Goal: Task Accomplishment & Management: Manage account settings

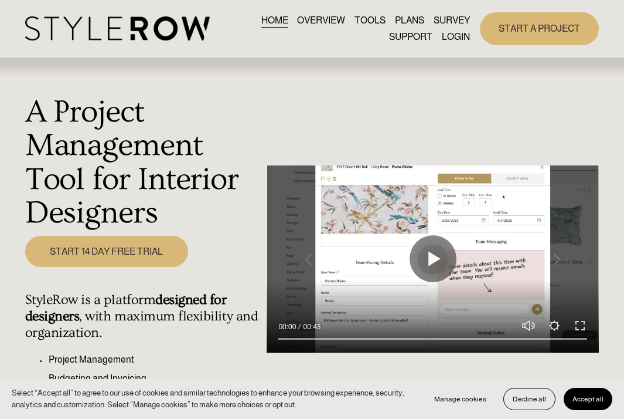
click at [414, 38] on link "LOGIN" at bounding box center [456, 37] width 28 height 16
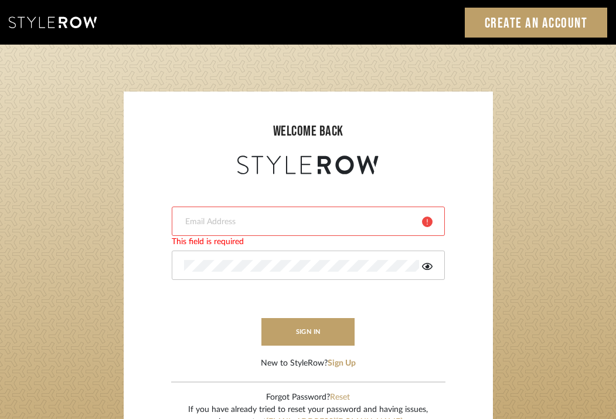
type input "katwell_@outlook.com"
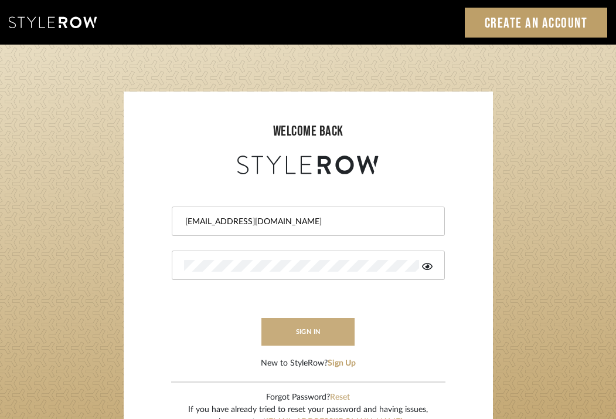
click at [326, 334] on button "sign in" at bounding box center [308, 332] width 94 height 28
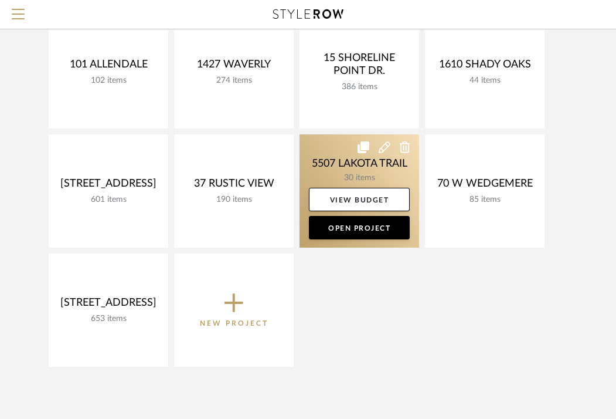
scroll to position [155, 0]
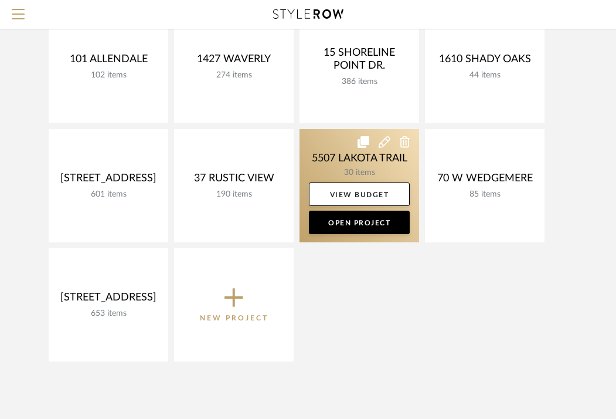
click at [341, 156] on link at bounding box center [360, 185] width 120 height 113
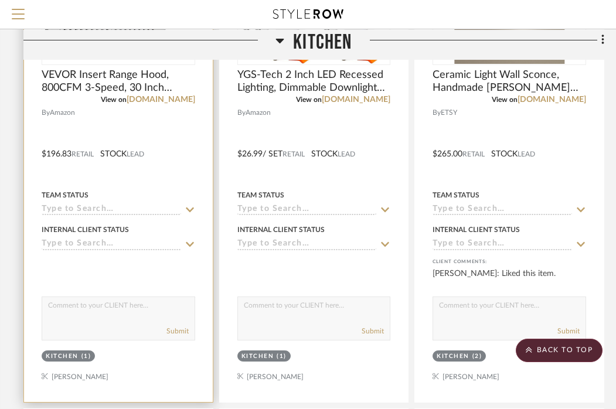
scroll to position [378, 223]
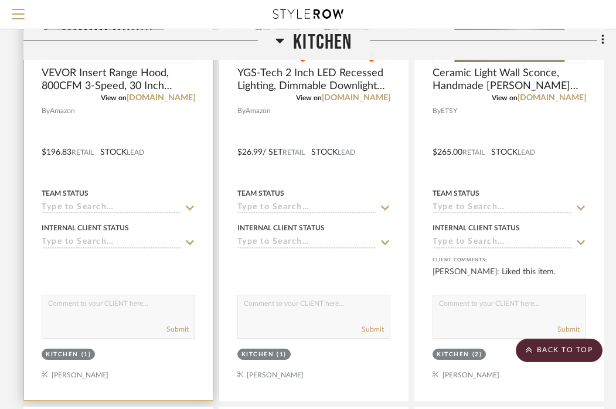
click at [123, 205] on input at bounding box center [112, 208] width 140 height 11
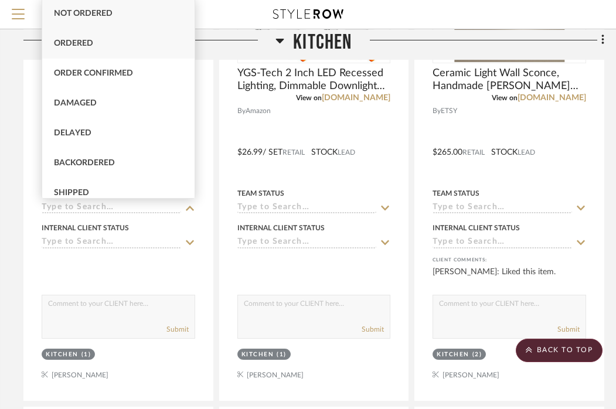
click at [94, 40] on div "Ordered" at bounding box center [118, 44] width 152 height 30
type input "[DATE]"
type input "Ordered"
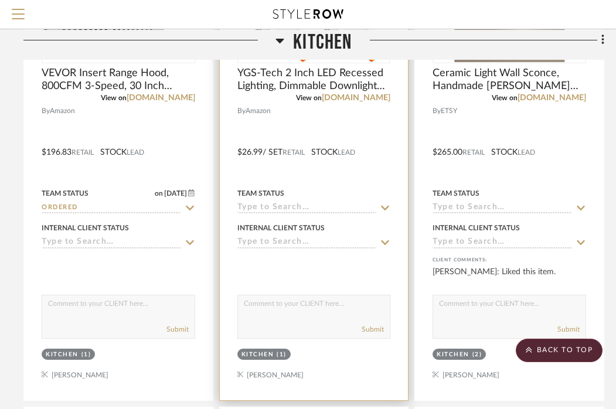
click at [301, 206] on input at bounding box center [307, 208] width 140 height 11
click at [382, 209] on icon at bounding box center [385, 207] width 11 height 9
click at [298, 206] on input at bounding box center [307, 208] width 140 height 11
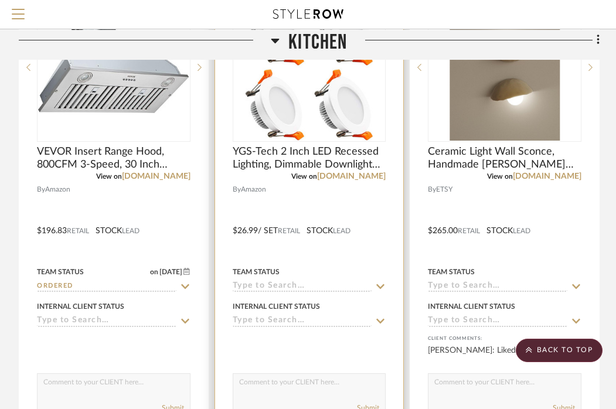
click at [267, 294] on div at bounding box center [309, 222] width 189 height 513
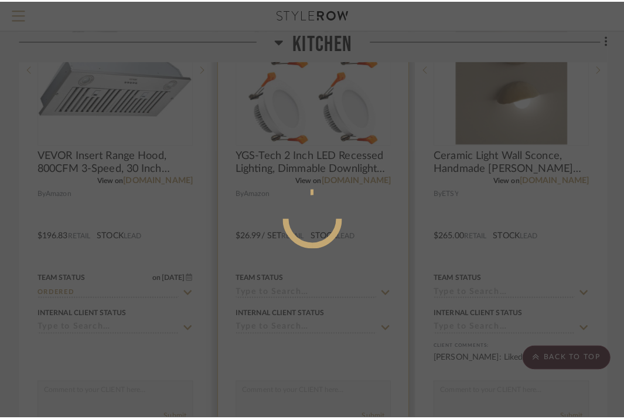
scroll to position [0, 0]
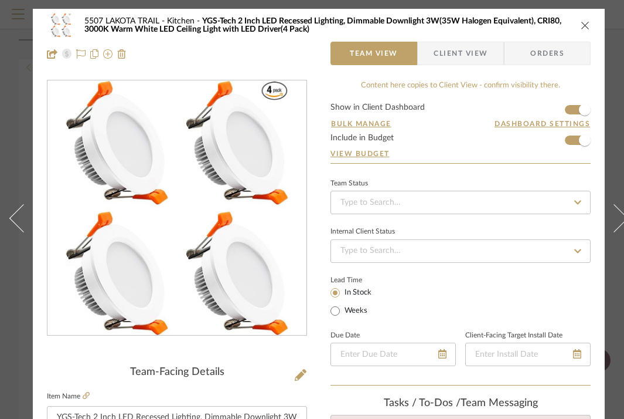
click at [590, 27] on icon "close" at bounding box center [585, 25] width 9 height 9
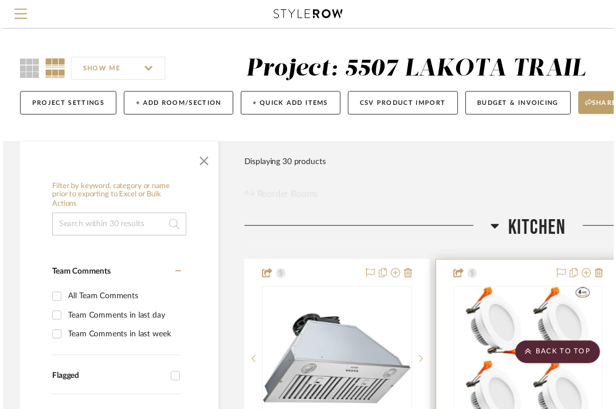
scroll to position [300, 228]
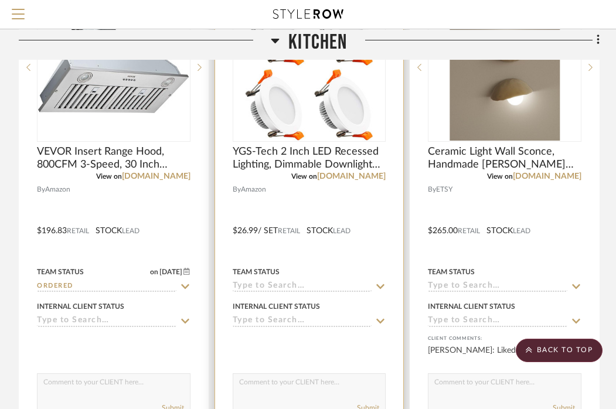
click at [274, 292] on div at bounding box center [309, 222] width 189 height 513
click at [276, 285] on input at bounding box center [303, 286] width 140 height 11
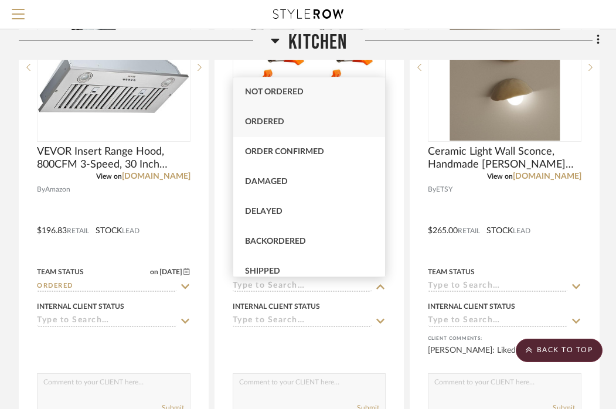
click at [263, 128] on div "Ordered" at bounding box center [309, 122] width 152 height 30
type input "[DATE]"
type input "Ordered"
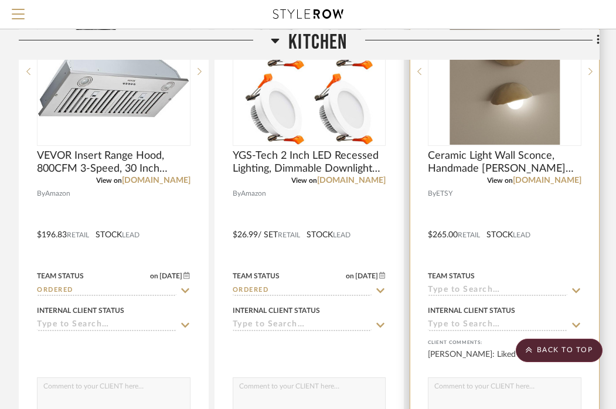
scroll to position [295, 228]
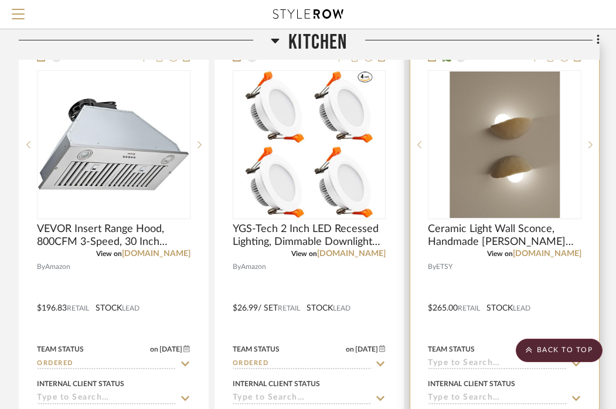
click at [451, 277] on div at bounding box center [504, 299] width 189 height 513
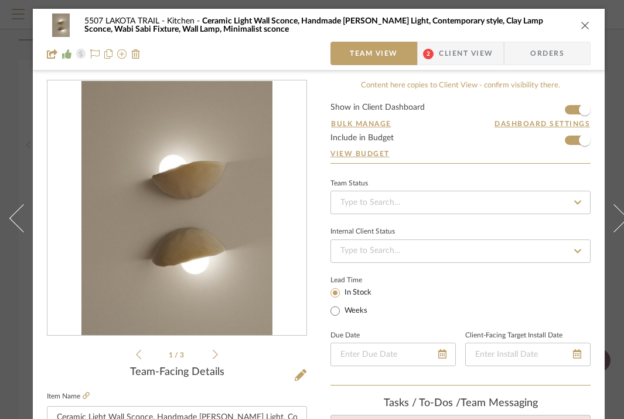
scroll to position [118, 0]
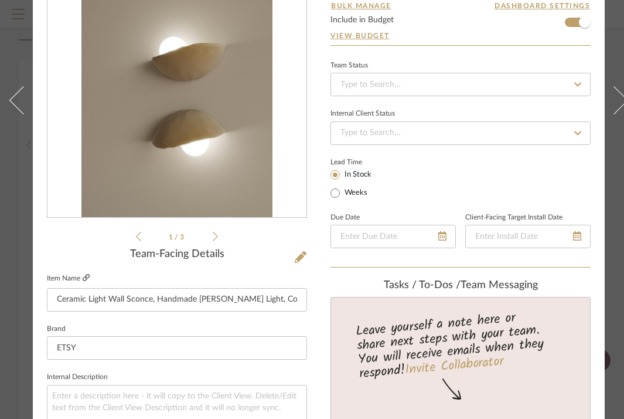
click at [87, 280] on icon at bounding box center [86, 277] width 7 height 7
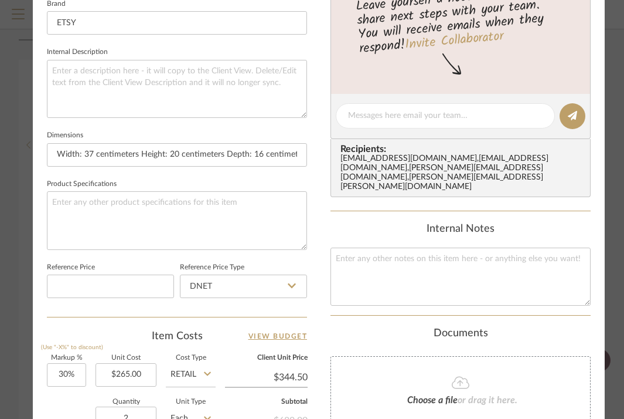
scroll to position [98, 0]
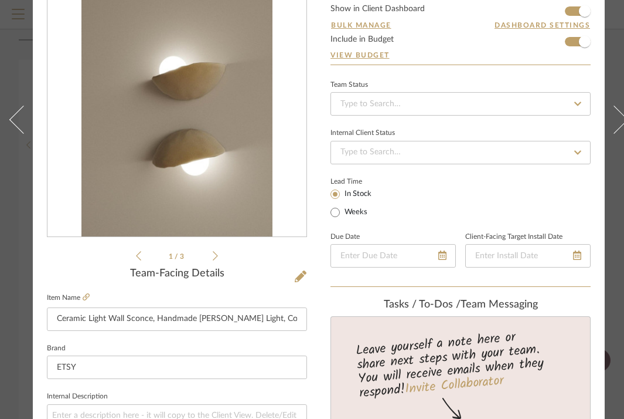
click at [570, 106] on fa-icon at bounding box center [577, 104] width 17 height 14
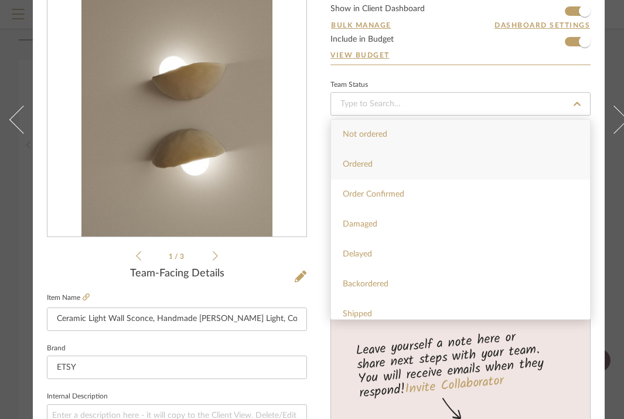
click at [414, 164] on div "Ordered" at bounding box center [460, 164] width 259 height 30
type input "[DATE]"
type input "Ordered"
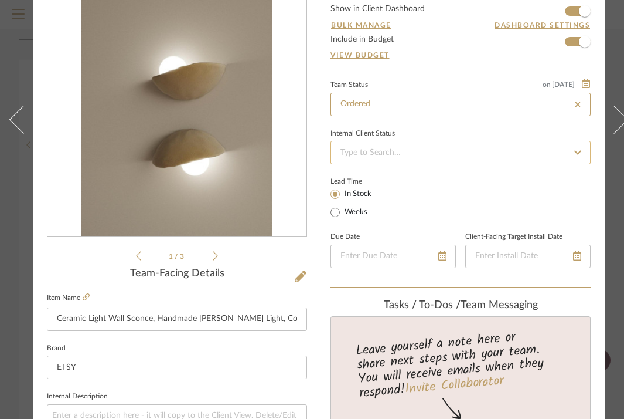
type input "[DATE]"
type input "Ordered"
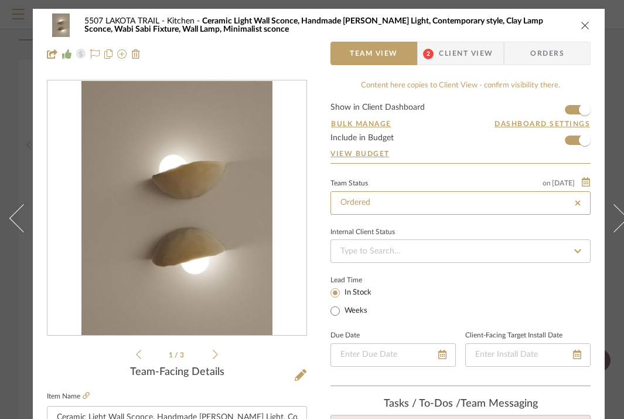
scroll to position [0, 0]
click at [584, 27] on icon "close" at bounding box center [585, 25] width 9 height 9
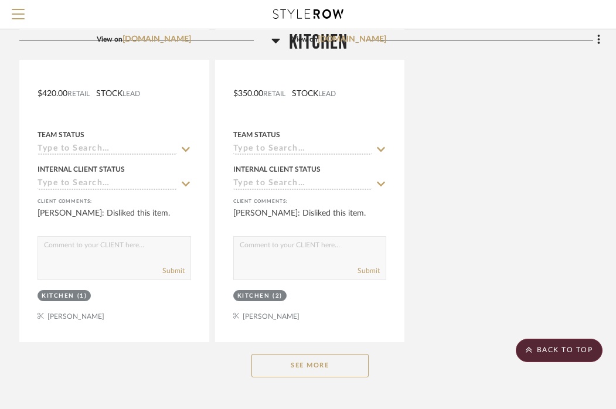
scroll to position [1480, 227]
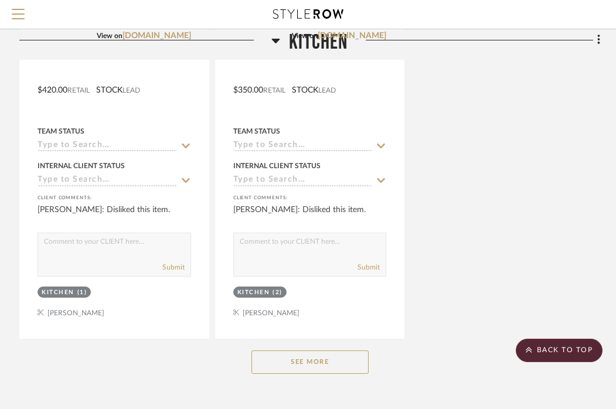
click at [310, 351] on button "See More" at bounding box center [309, 362] width 117 height 23
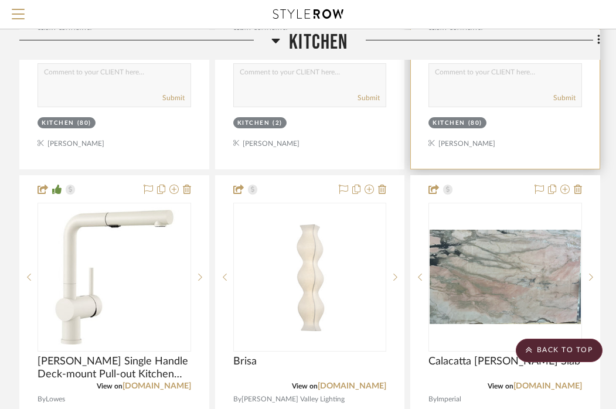
scroll to position [4308, 227]
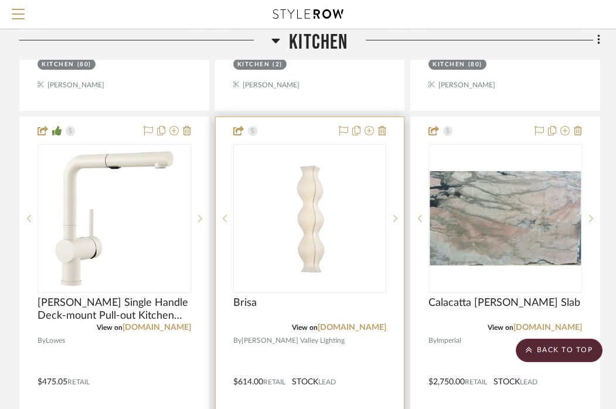
click at [310, 297] on div "Brisa" at bounding box center [310, 310] width 154 height 26
click at [304, 297] on div "Brisa" at bounding box center [310, 310] width 154 height 26
click at [365, 324] on link "[DOMAIN_NAME]" at bounding box center [352, 328] width 69 height 8
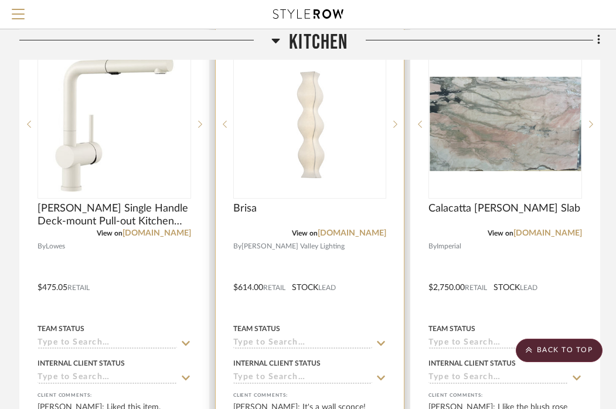
scroll to position [4421, 227]
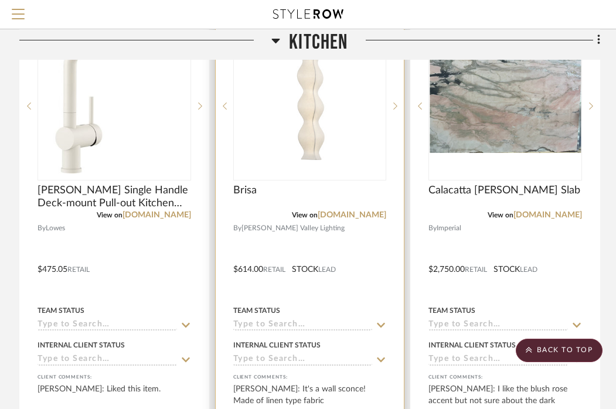
click at [381, 321] on icon at bounding box center [381, 325] width 11 height 9
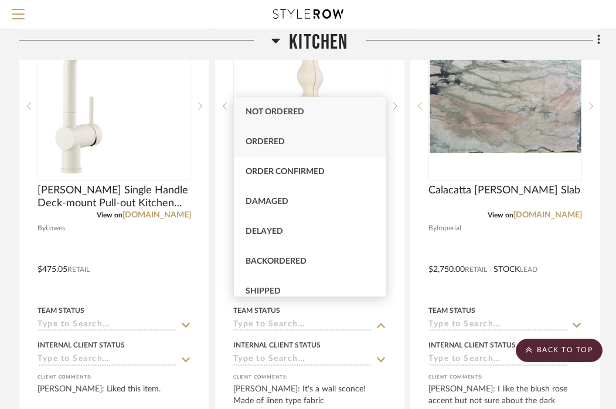
click at [287, 144] on div "Ordered" at bounding box center [310, 142] width 152 height 30
type input "[DATE]"
type input "Ordered"
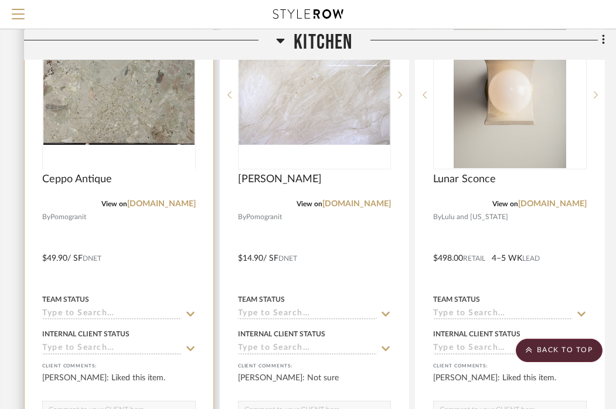
scroll to position [1852, 221]
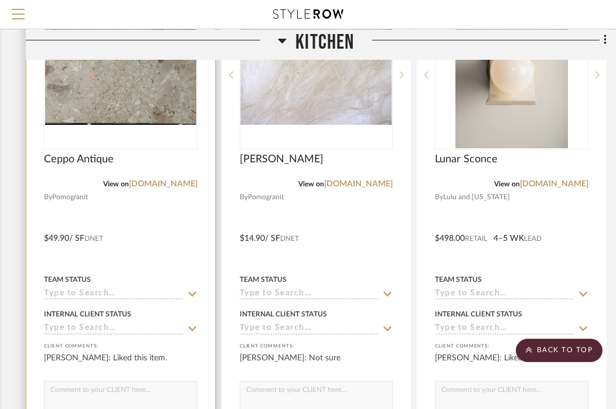
click at [192, 290] on icon at bounding box center [192, 294] width 11 height 9
click at [193, 290] on icon at bounding box center [192, 294] width 11 height 9
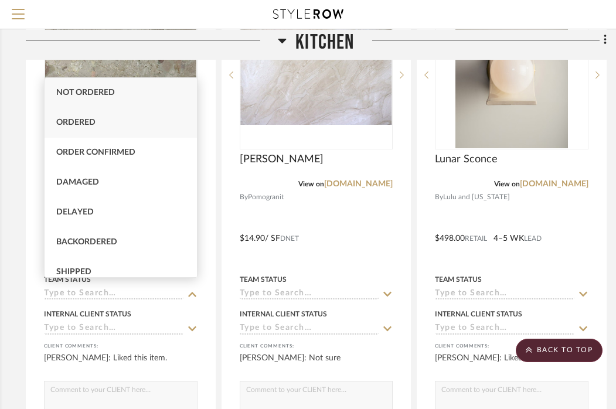
click at [74, 118] on span "Ordered" at bounding box center [75, 122] width 39 height 8
type input "[DATE]"
type input "Ordered"
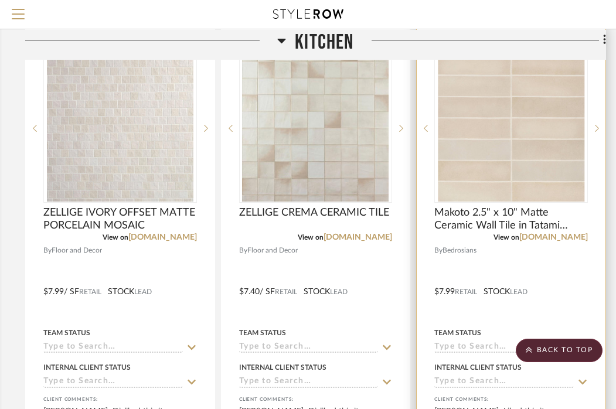
scroll to position [3411, 222]
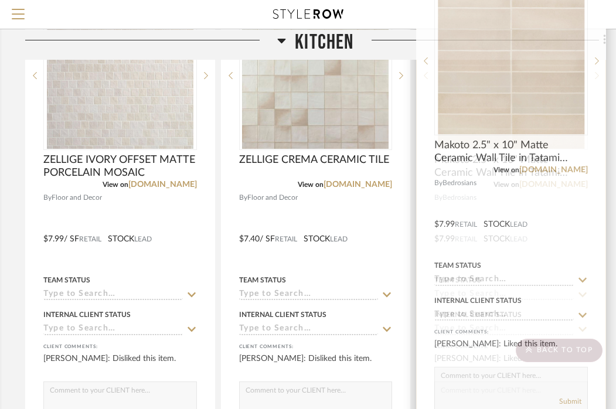
click at [582, 293] on icon at bounding box center [583, 295] width 8 height 5
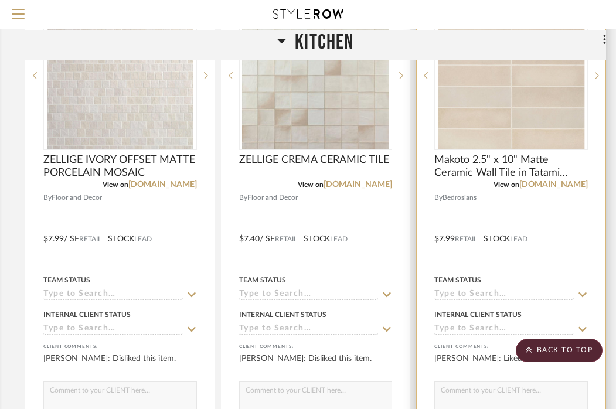
click at [504, 290] on input at bounding box center [504, 295] width 140 height 11
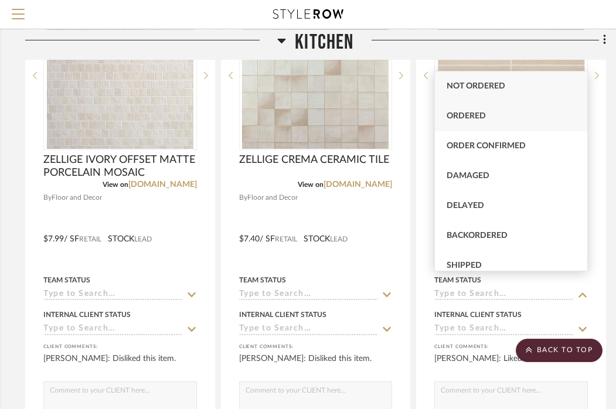
click at [482, 119] on span "Ordered" at bounding box center [466, 116] width 39 height 8
type input "[DATE]"
type input "Ordered"
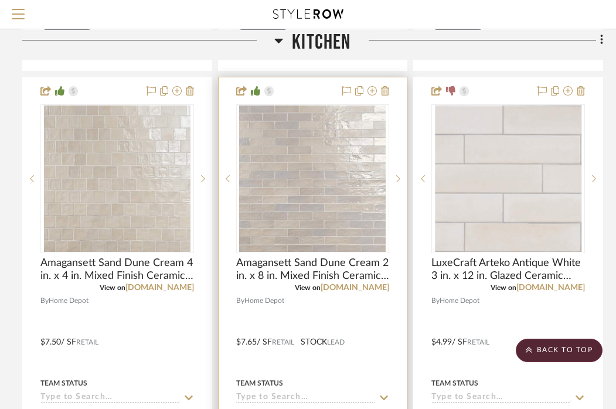
scroll to position [2788, 224]
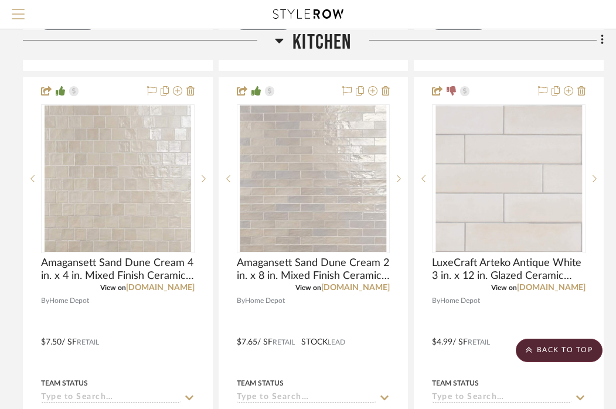
click at [26, 19] on button "Menu" at bounding box center [18, 14] width 36 height 29
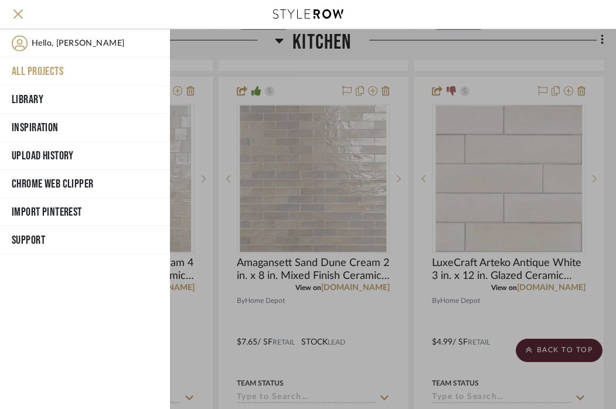
click at [35, 75] on button "All Projects" at bounding box center [85, 71] width 170 height 28
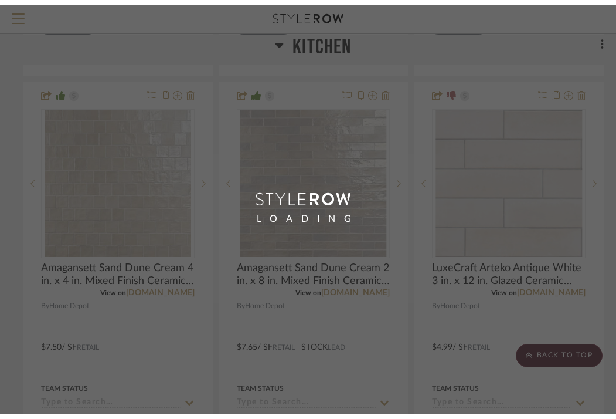
scroll to position [283, 0]
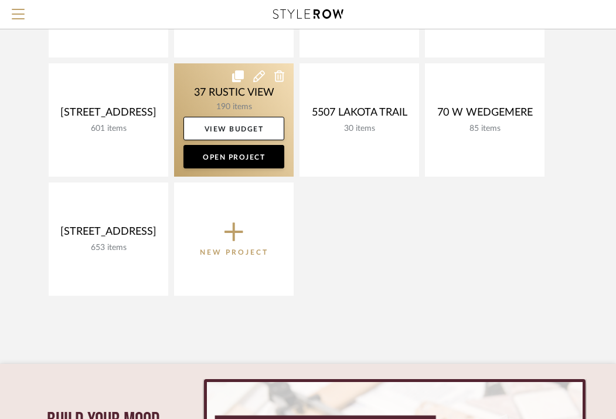
click at [227, 101] on link at bounding box center [234, 119] width 120 height 113
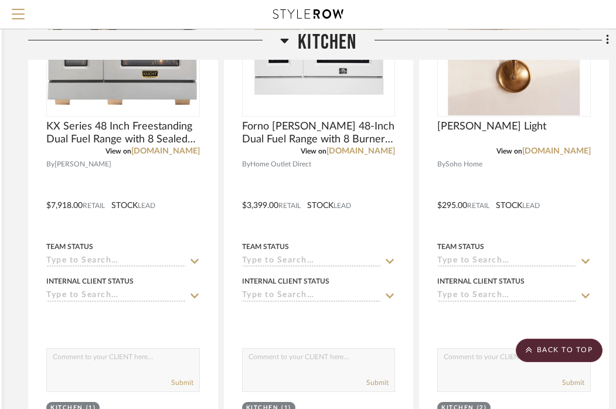
scroll to position [329, 217]
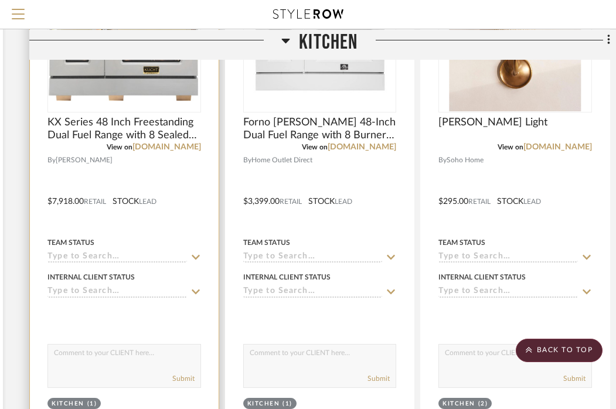
click at [123, 176] on div at bounding box center [124, 193] width 189 height 513
click at [131, 172] on div at bounding box center [124, 193] width 189 height 513
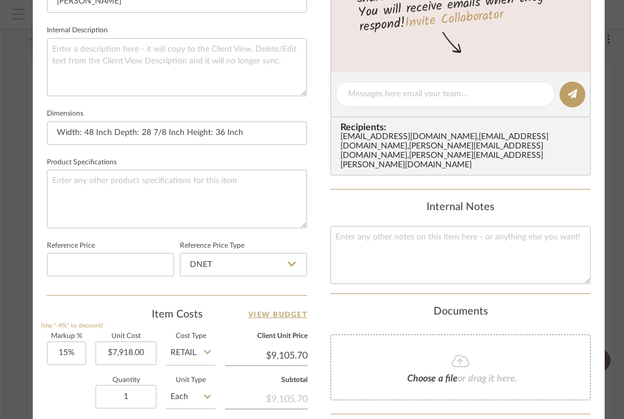
scroll to position [464, -1]
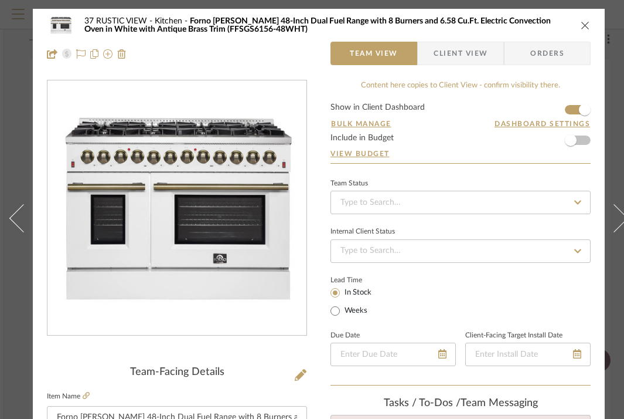
scroll to position [0, -1]
click at [589, 23] on icon "close" at bounding box center [585, 25] width 9 height 9
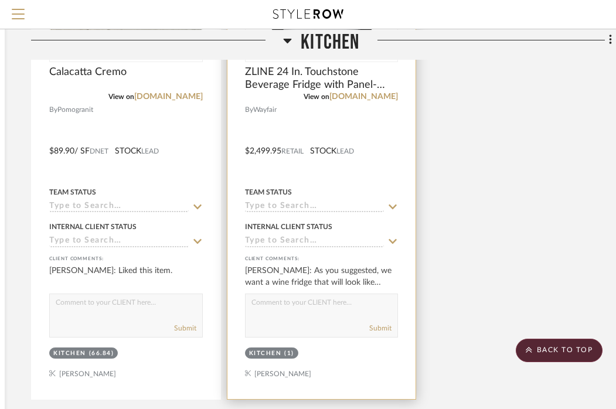
scroll to position [1519, 216]
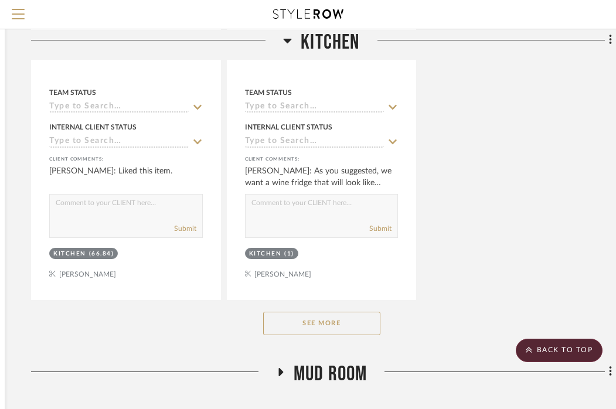
click at [344, 315] on button "See More" at bounding box center [321, 323] width 117 height 23
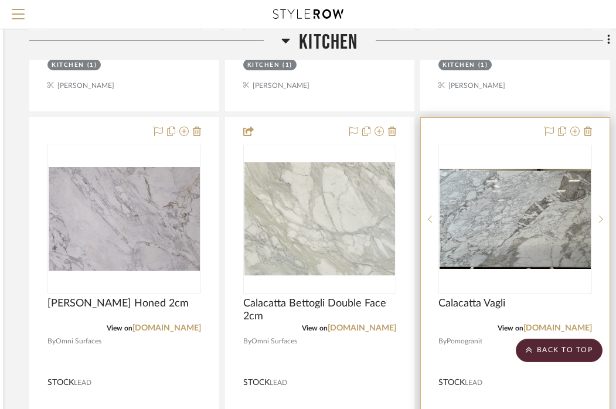
scroll to position [4419, 217]
